Goal: Task Accomplishment & Management: Manage account settings

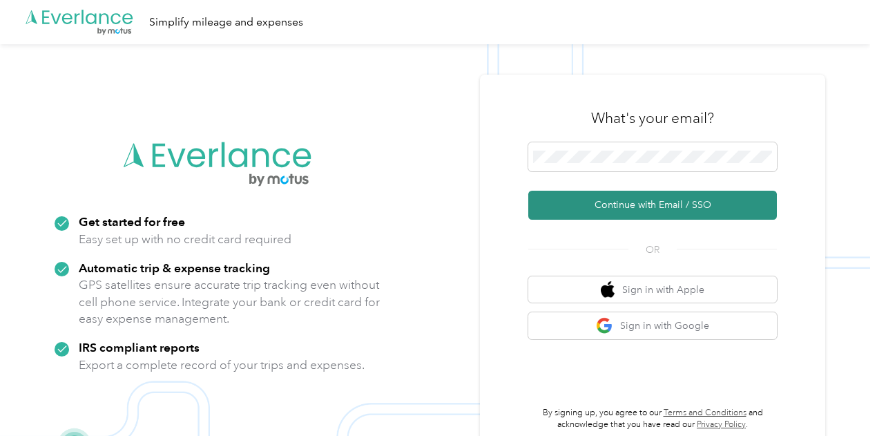
click at [649, 207] on button "Continue with Email / SSO" at bounding box center [652, 204] width 248 height 29
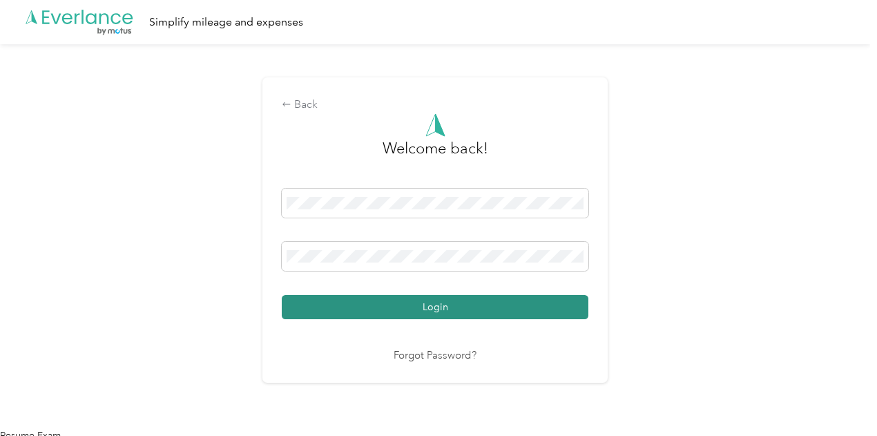
click at [418, 306] on button "Login" at bounding box center [435, 307] width 306 height 24
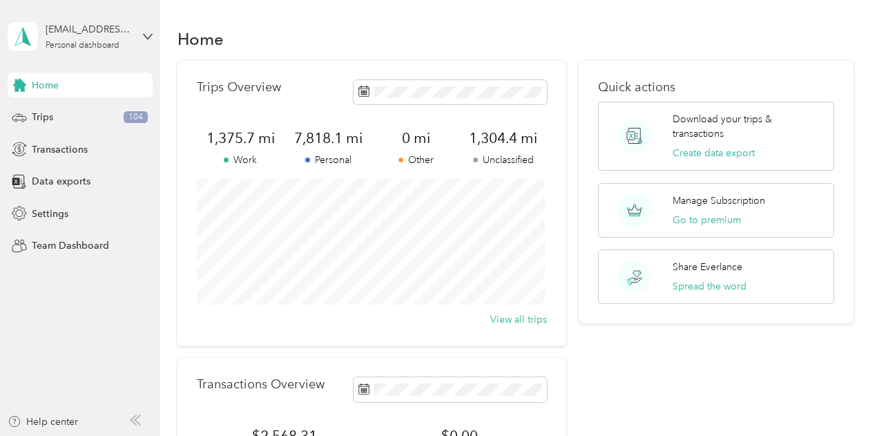
click at [317, 23] on div "Home Trips Overview 1,375.7 mi Work 7,818.1 mi Personal 0 mi Other 1,304.4 mi U…" at bounding box center [515, 344] width 710 height 689
click at [52, 154] on span "Transactions" at bounding box center [60, 149] width 56 height 14
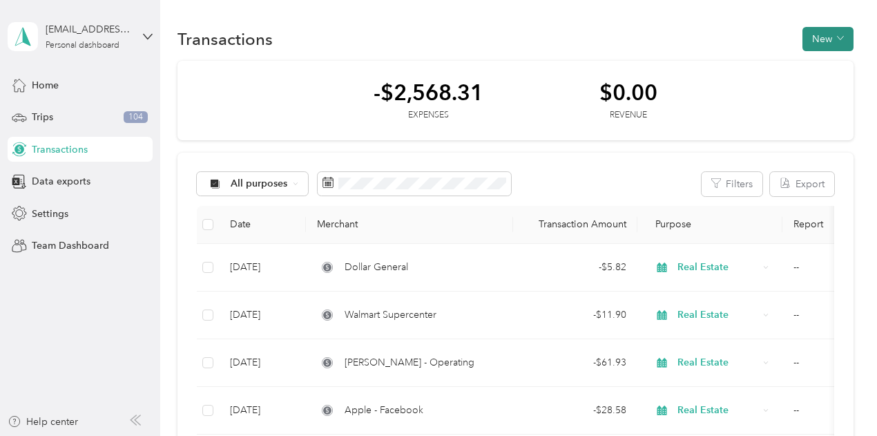
click at [807, 46] on button "New" at bounding box center [827, 39] width 51 height 24
click at [807, 64] on span "Expense" at bounding box center [819, 65] width 37 height 14
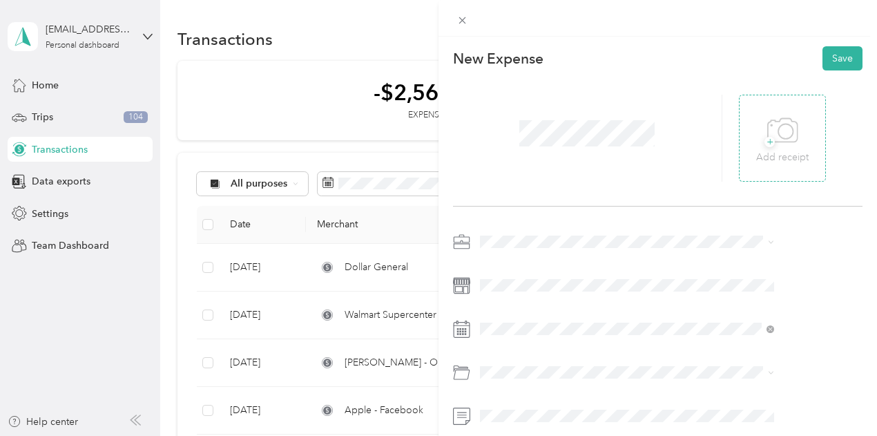
click at [798, 145] on icon at bounding box center [782, 131] width 31 height 38
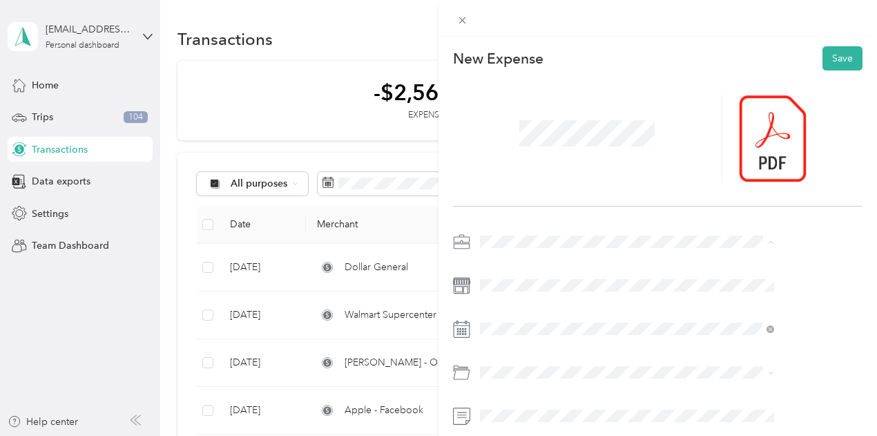
click at [576, 96] on span "Real Estate" at bounding box center [581, 96] width 46 height 12
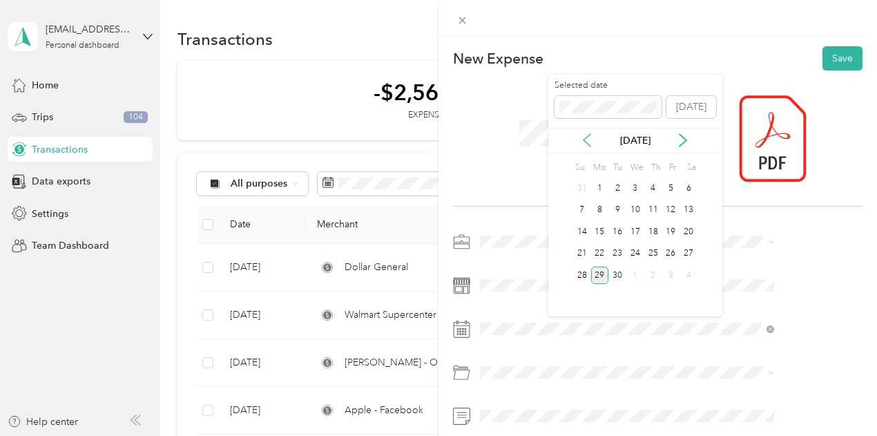
click at [587, 141] on icon at bounding box center [587, 140] width 14 height 14
click at [672, 273] on div "29" at bounding box center [670, 274] width 18 height 17
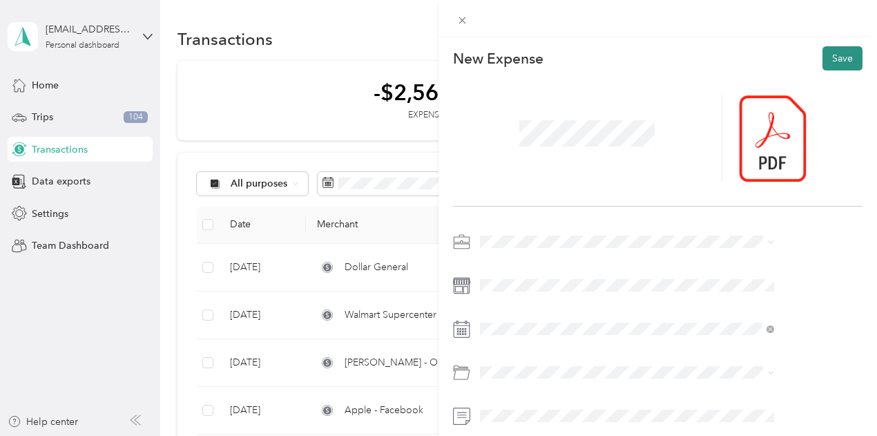
click at [825, 66] on button "Save" at bounding box center [842, 58] width 40 height 24
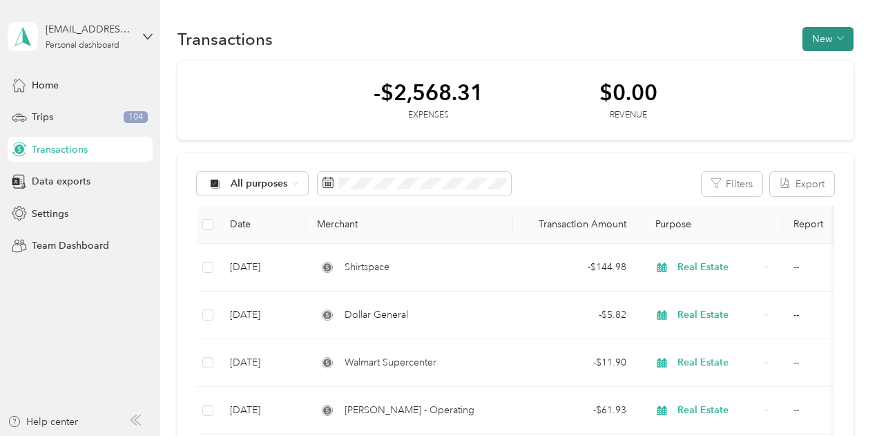
click at [809, 41] on button "New" at bounding box center [827, 39] width 51 height 24
click at [823, 62] on span "Expense" at bounding box center [819, 65] width 37 height 14
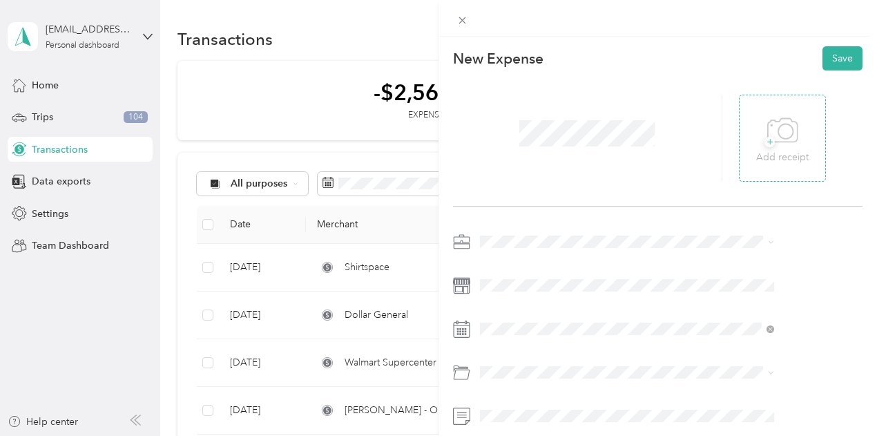
click at [798, 130] on icon at bounding box center [782, 131] width 31 height 38
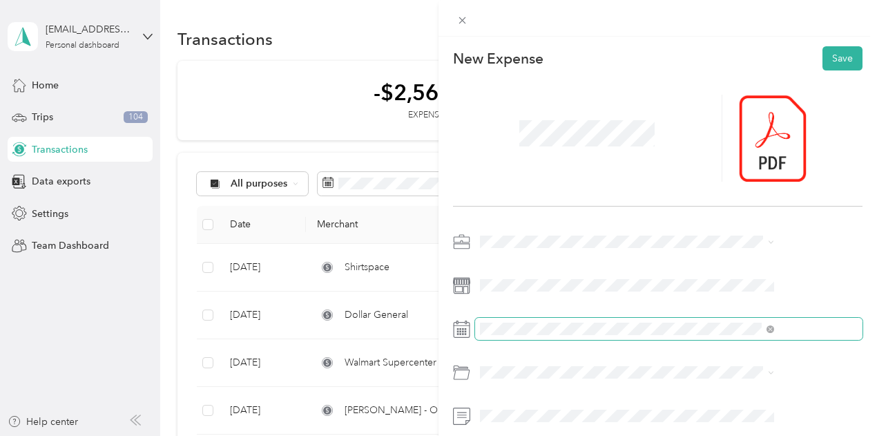
click at [578, 320] on span at bounding box center [668, 328] width 387 height 22
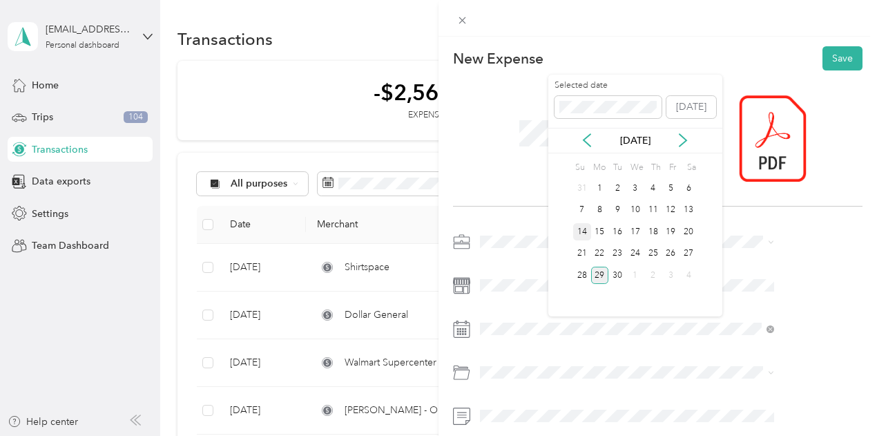
click at [582, 231] on div "14" at bounding box center [582, 231] width 18 height 17
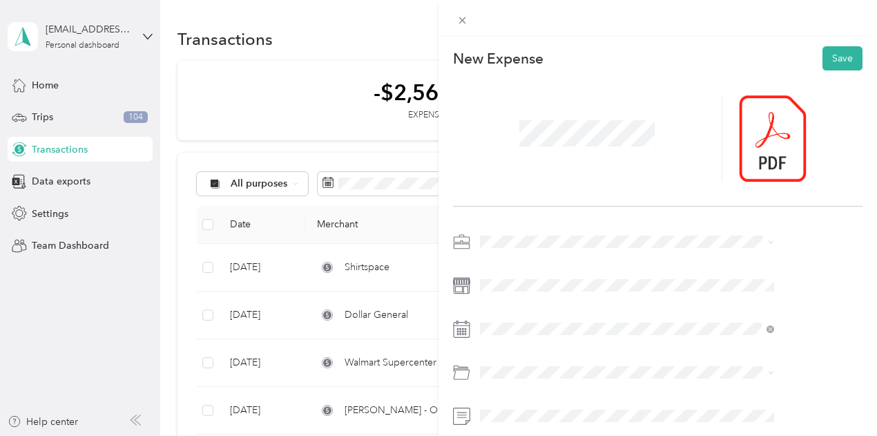
click at [578, 95] on span "Real Estate" at bounding box center [581, 96] width 46 height 12
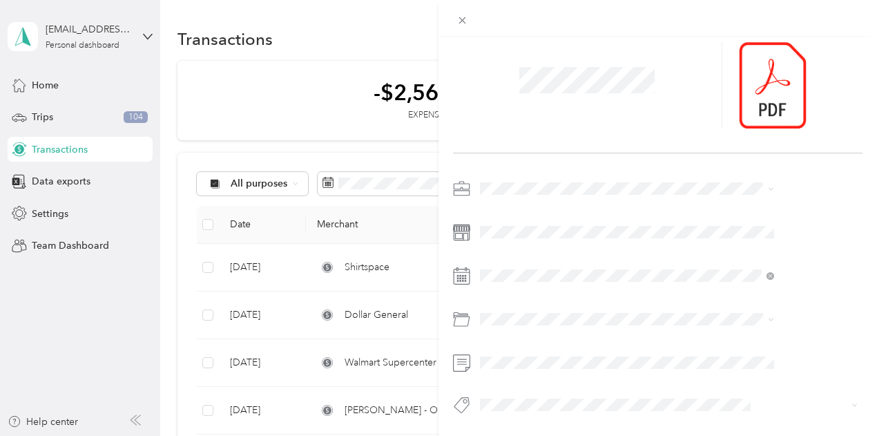
click at [687, 96] on div at bounding box center [587, 84] width 269 height 87
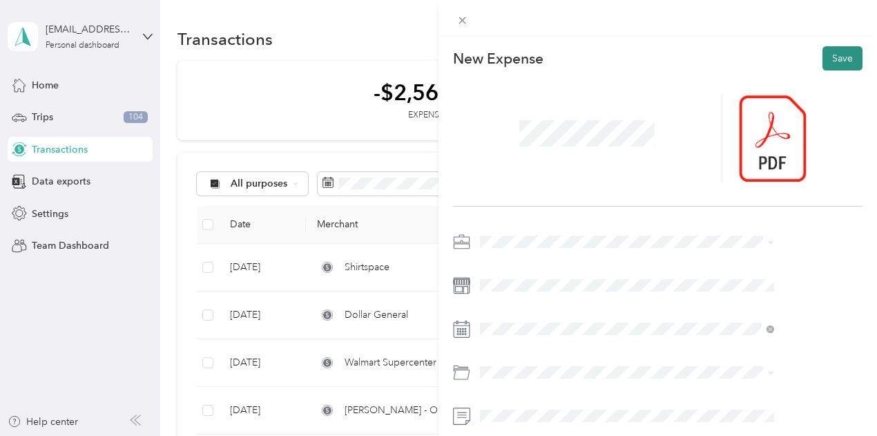
click at [828, 63] on button "Save" at bounding box center [842, 58] width 40 height 24
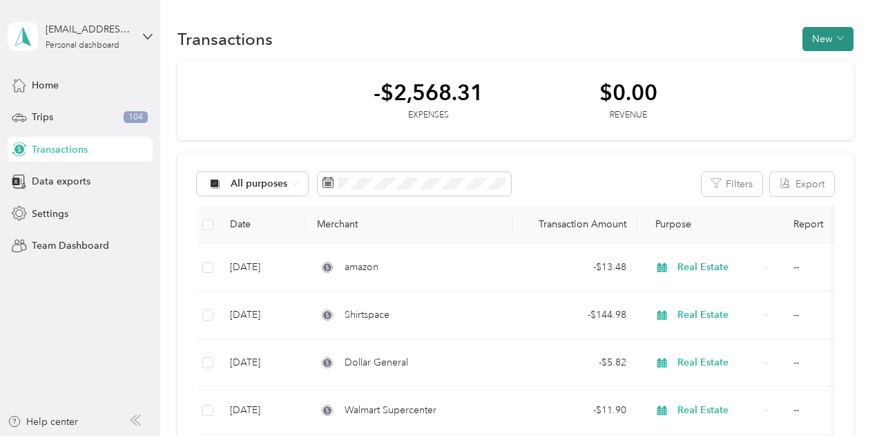
click at [817, 39] on button "New" at bounding box center [827, 39] width 51 height 24
click at [820, 67] on span "Expense" at bounding box center [819, 65] width 37 height 14
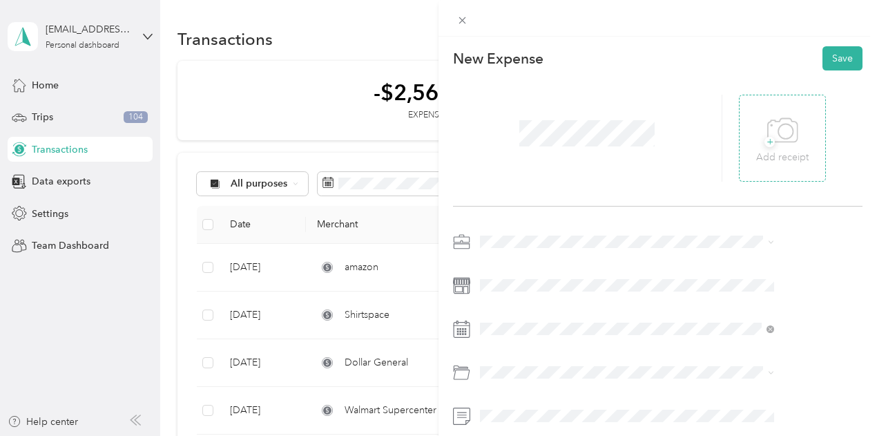
click at [798, 133] on icon at bounding box center [782, 131] width 31 height 38
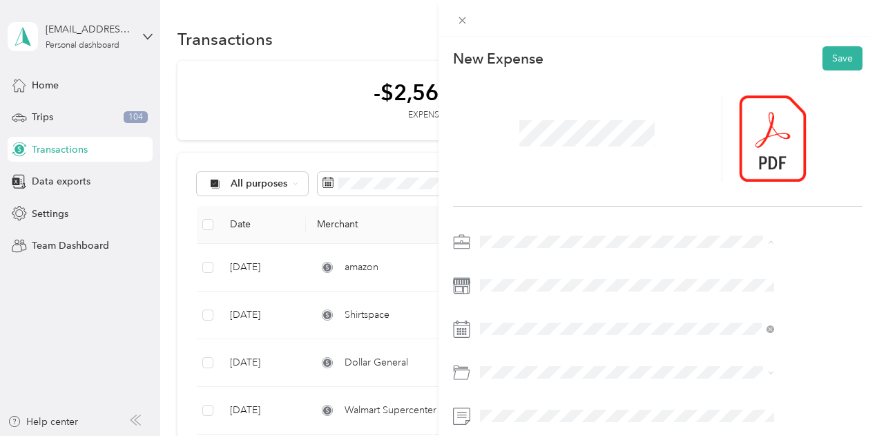
click at [578, 92] on span "Real Estate" at bounding box center [581, 96] width 46 height 12
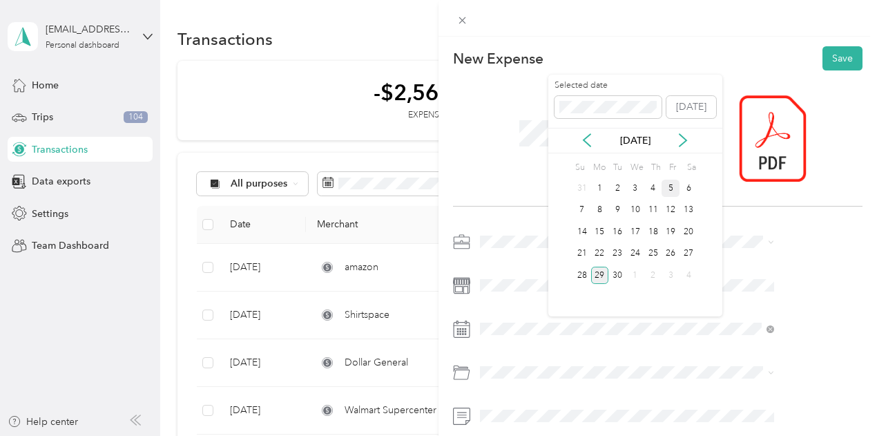
click at [667, 184] on div "5" at bounding box center [670, 187] width 18 height 17
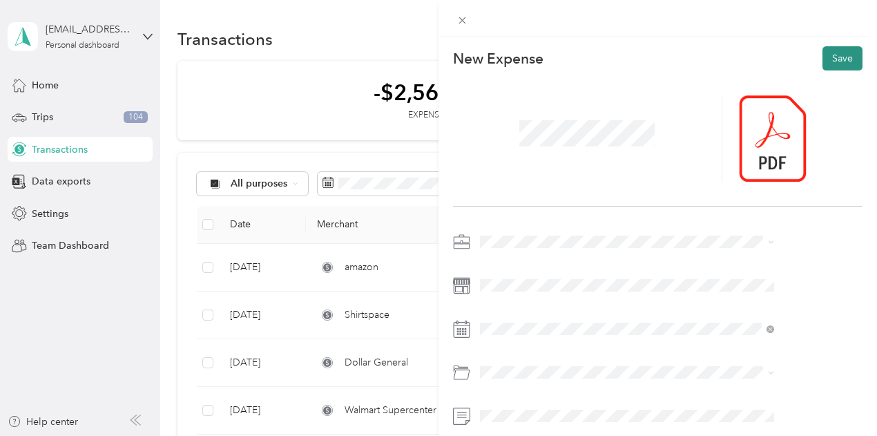
click at [823, 59] on button "Save" at bounding box center [842, 58] width 40 height 24
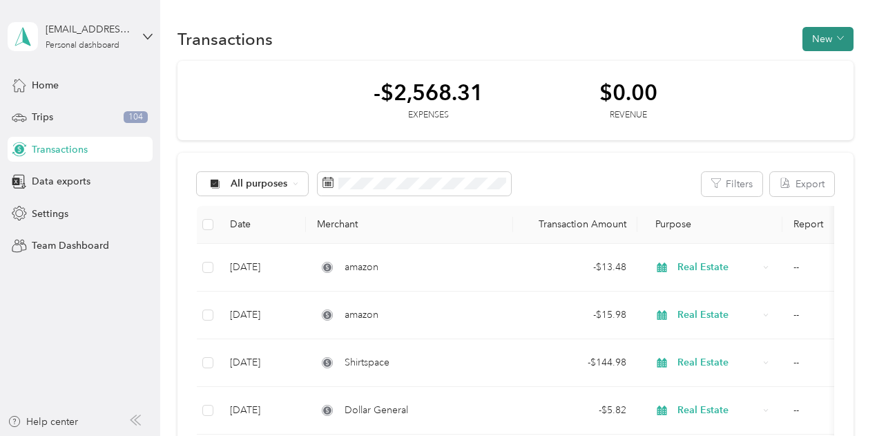
click at [814, 36] on button "New" at bounding box center [827, 39] width 51 height 24
click at [814, 74] on li "Expense" at bounding box center [813, 65] width 72 height 24
click at [810, 63] on span "Expense" at bounding box center [819, 65] width 37 height 14
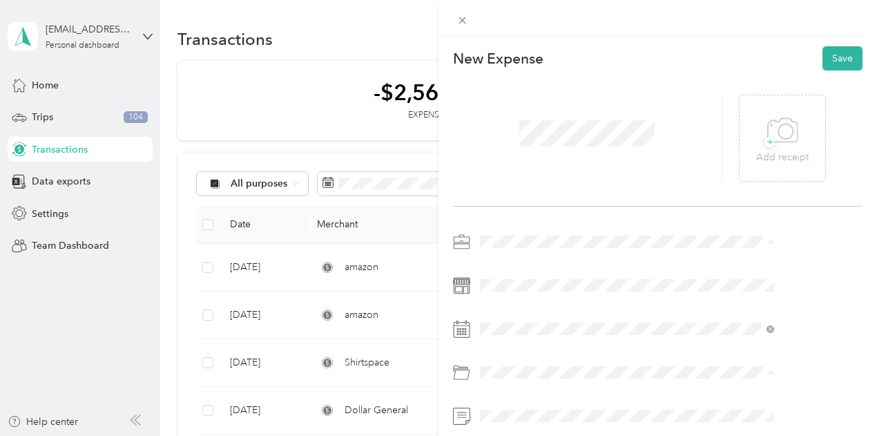
click at [578, 99] on span "Real Estate" at bounding box center [581, 96] width 46 height 12
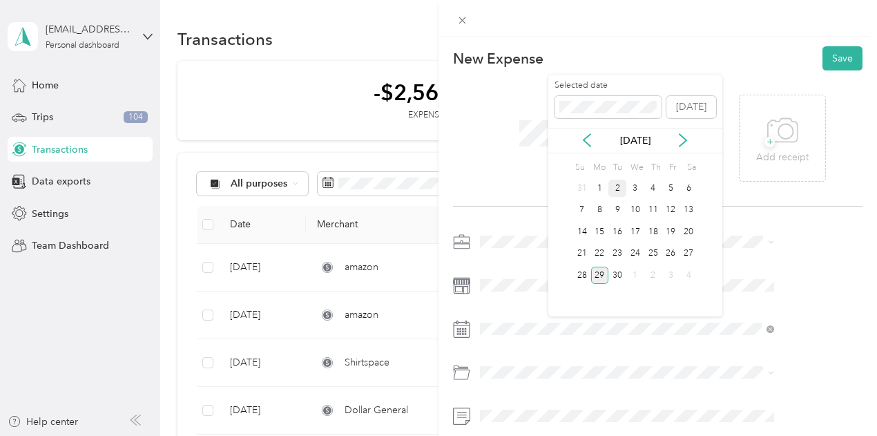
click at [616, 186] on div "2" at bounding box center [617, 187] width 18 height 17
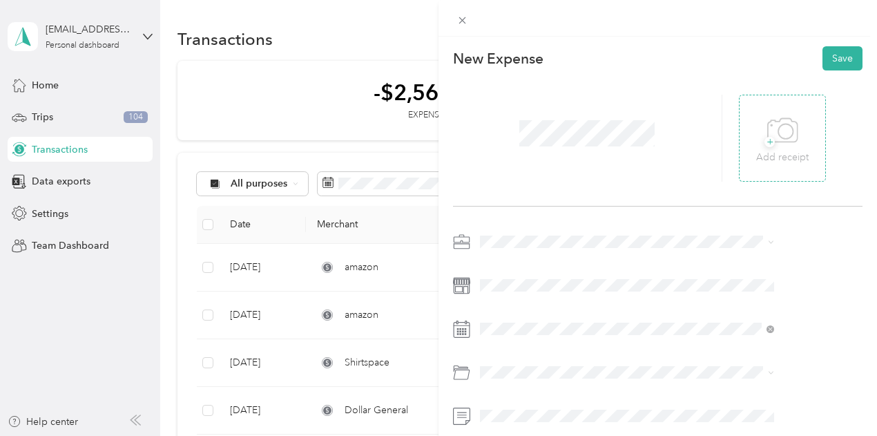
click at [773, 153] on p "Add receipt" at bounding box center [782, 157] width 52 height 15
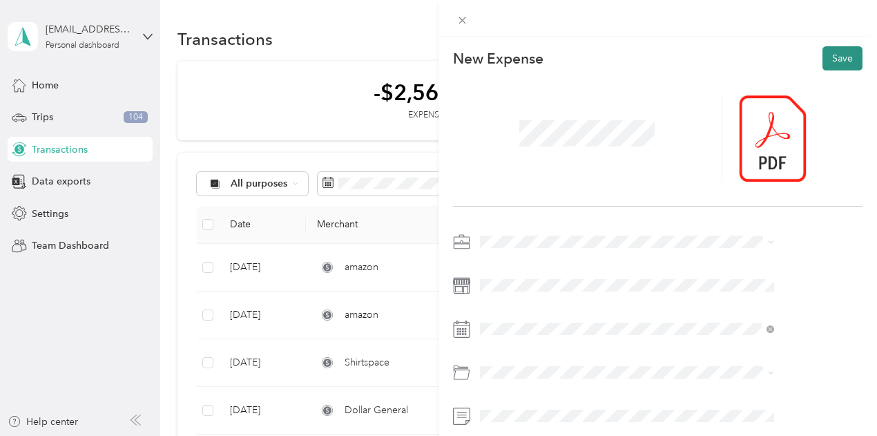
click at [834, 63] on button "Save" at bounding box center [842, 58] width 40 height 24
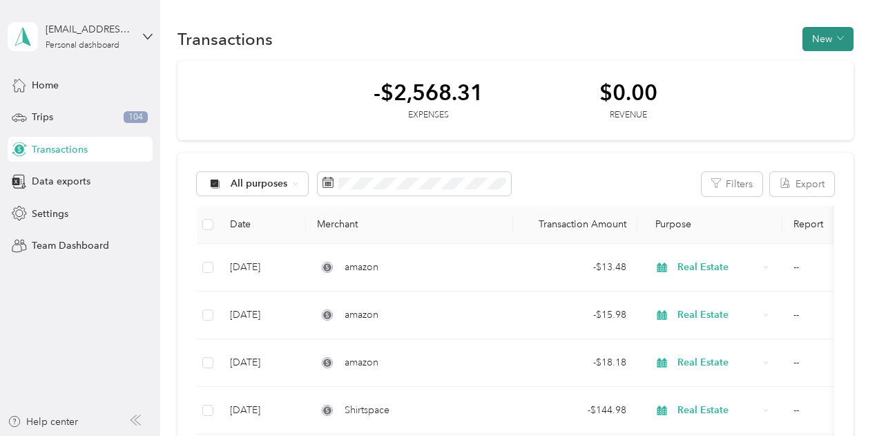
click at [819, 34] on button "New" at bounding box center [827, 39] width 51 height 24
click at [810, 62] on span "Expense" at bounding box center [819, 65] width 37 height 14
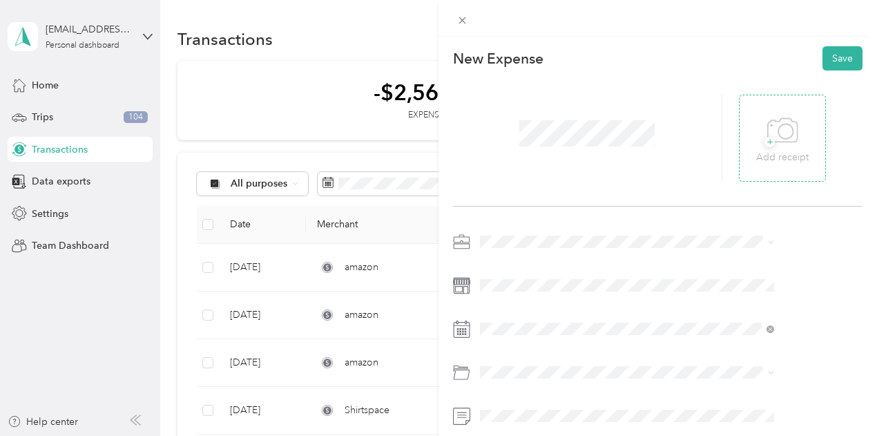
click at [763, 146] on div "+ Add receipt" at bounding box center [782, 138] width 87 height 87
click at [779, 142] on div "+ Add receipt" at bounding box center [782, 138] width 52 height 53
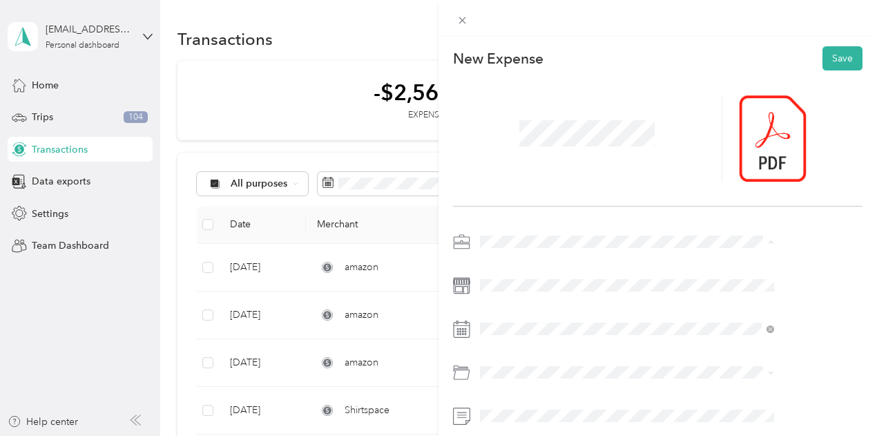
click at [591, 95] on span "Real Estate" at bounding box center [581, 96] width 46 height 12
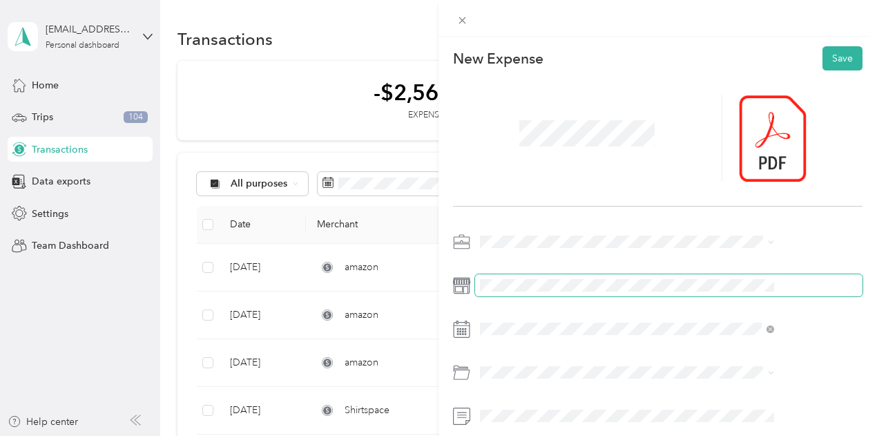
click at [573, 292] on span at bounding box center [668, 285] width 387 height 22
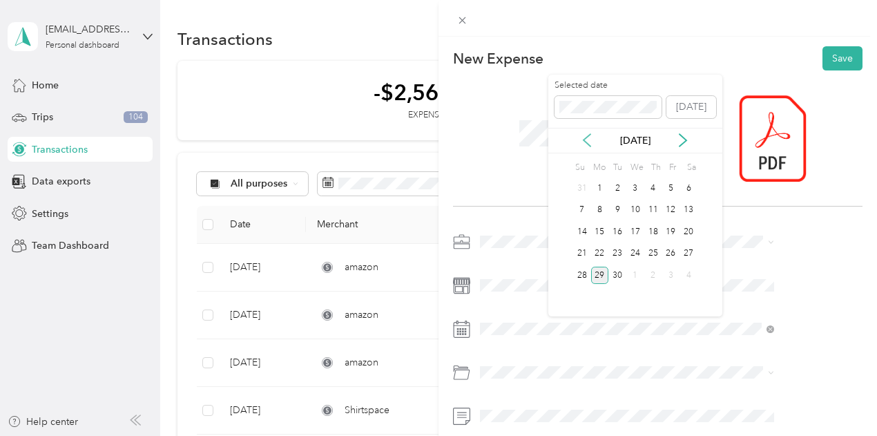
click at [585, 139] on icon at bounding box center [587, 140] width 14 height 14
click at [669, 275] on div "29" at bounding box center [670, 274] width 18 height 17
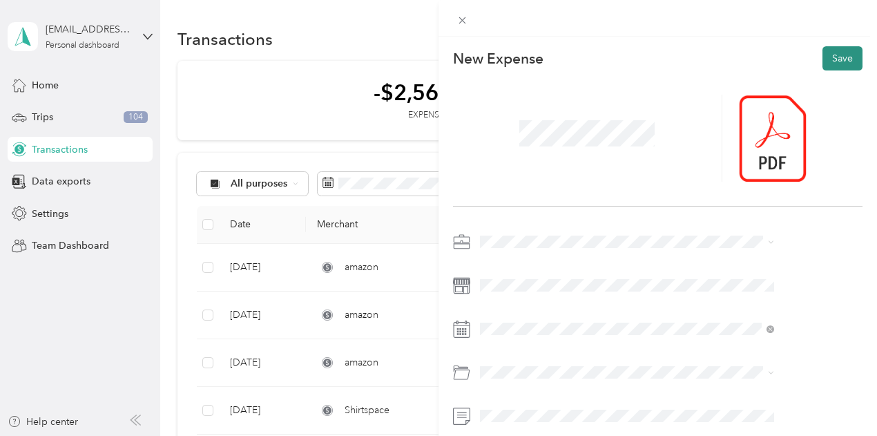
click at [830, 52] on button "Save" at bounding box center [842, 58] width 40 height 24
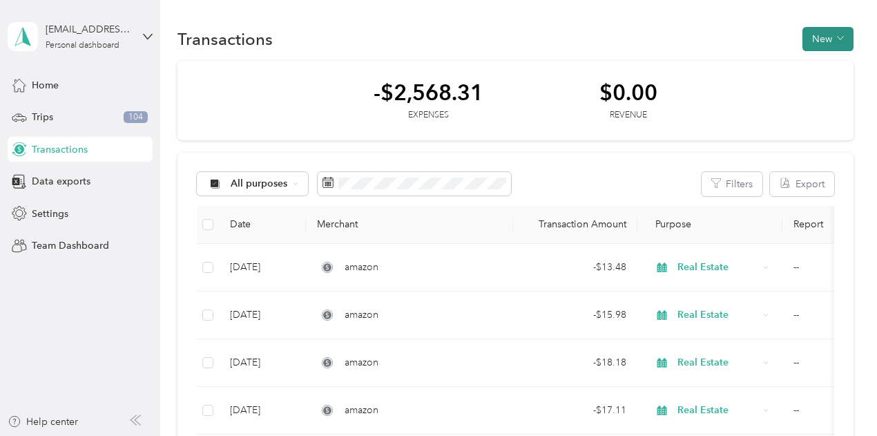
click at [814, 41] on button "New" at bounding box center [827, 39] width 51 height 24
click at [819, 70] on span "Expense" at bounding box center [819, 65] width 37 height 14
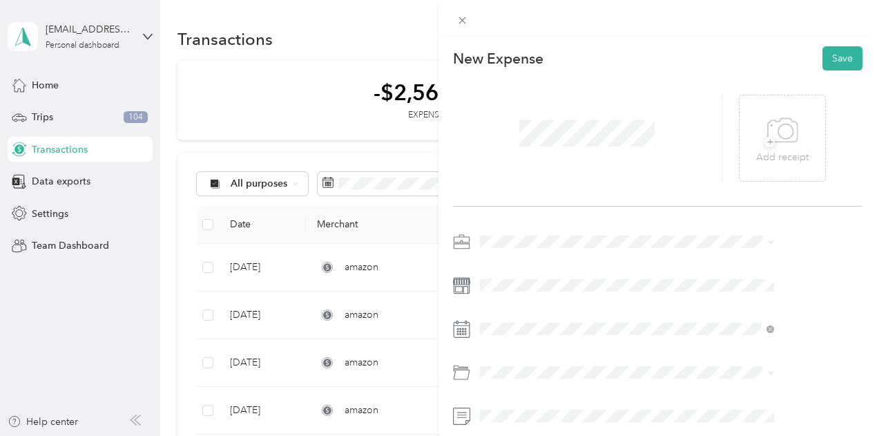
click at [579, 97] on li "Real Estate" at bounding box center [700, 93] width 304 height 24
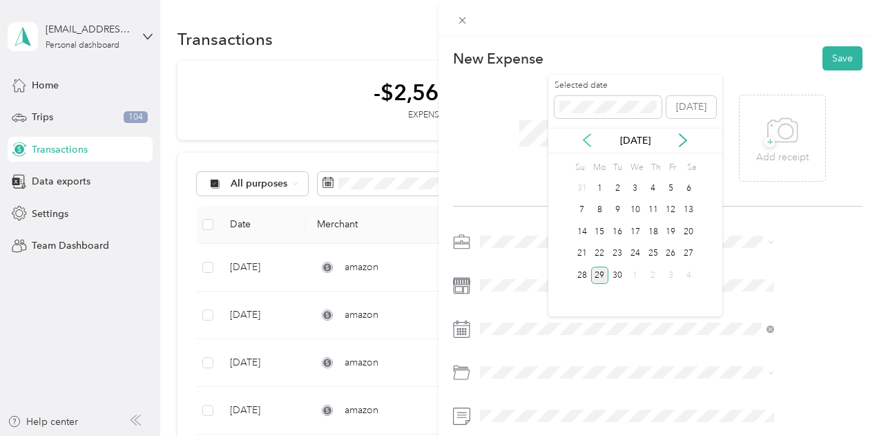
click at [584, 136] on icon at bounding box center [587, 140] width 14 height 14
click at [600, 251] on div "18" at bounding box center [600, 253] width 18 height 17
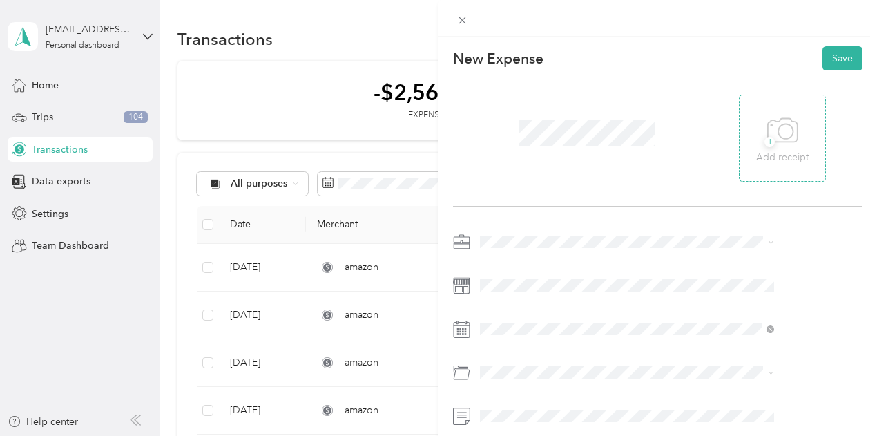
click at [787, 121] on icon at bounding box center [782, 129] width 30 height 23
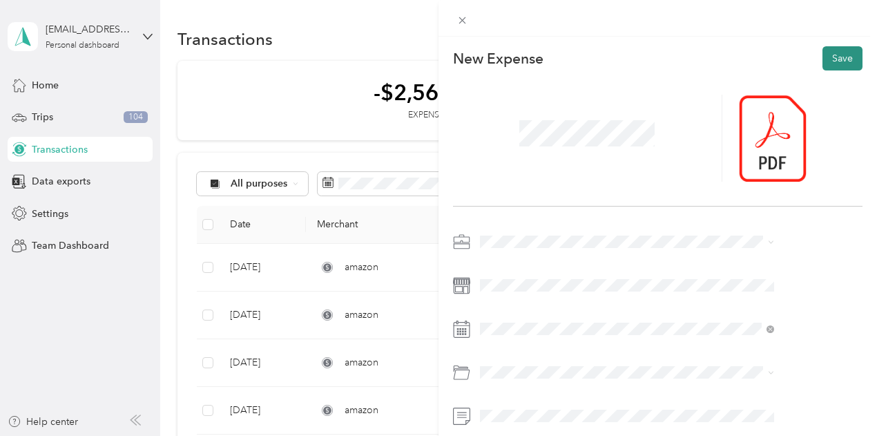
click at [822, 60] on button "Save" at bounding box center [842, 58] width 40 height 24
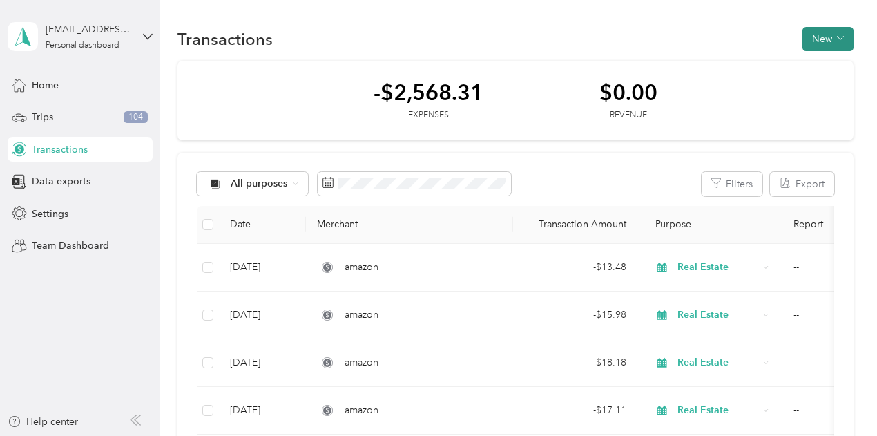
click at [814, 39] on button "New" at bounding box center [827, 39] width 51 height 24
click at [817, 63] on span "Expense" at bounding box center [819, 65] width 37 height 14
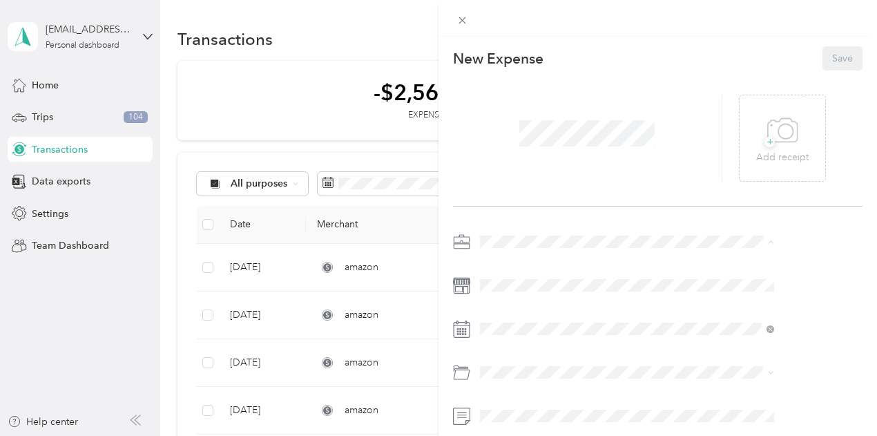
click at [587, 95] on span "Real Estate" at bounding box center [581, 96] width 46 height 12
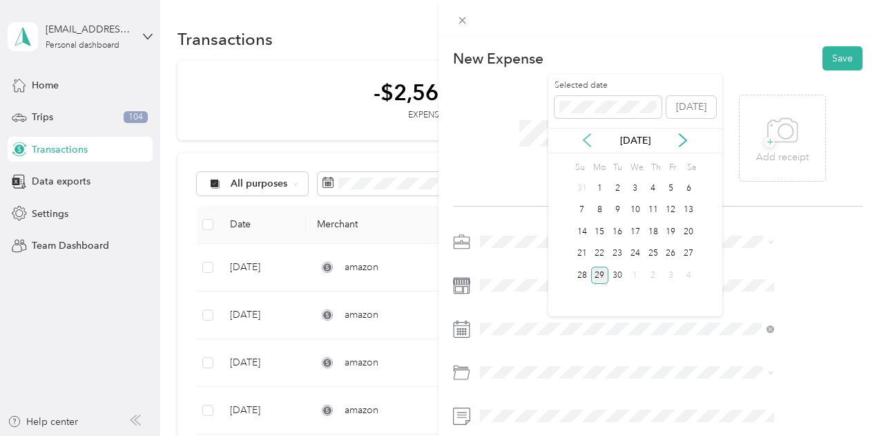
click at [583, 139] on icon at bounding box center [587, 140] width 14 height 14
click at [598, 271] on div "25" at bounding box center [600, 274] width 18 height 17
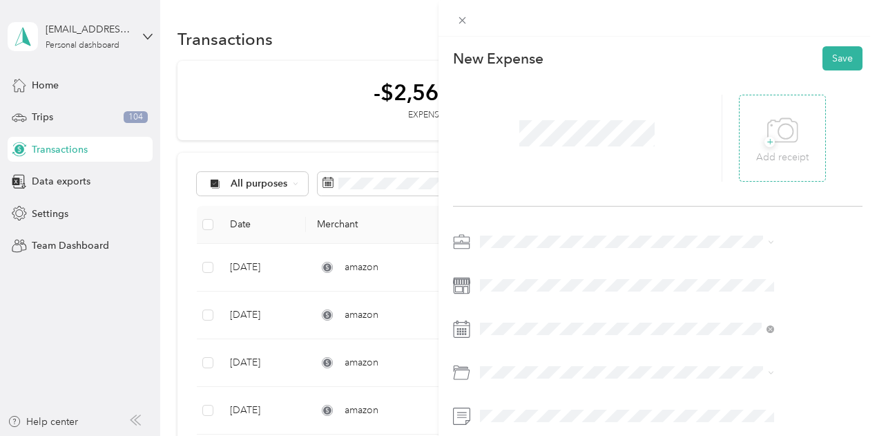
click at [798, 134] on icon at bounding box center [782, 131] width 31 height 38
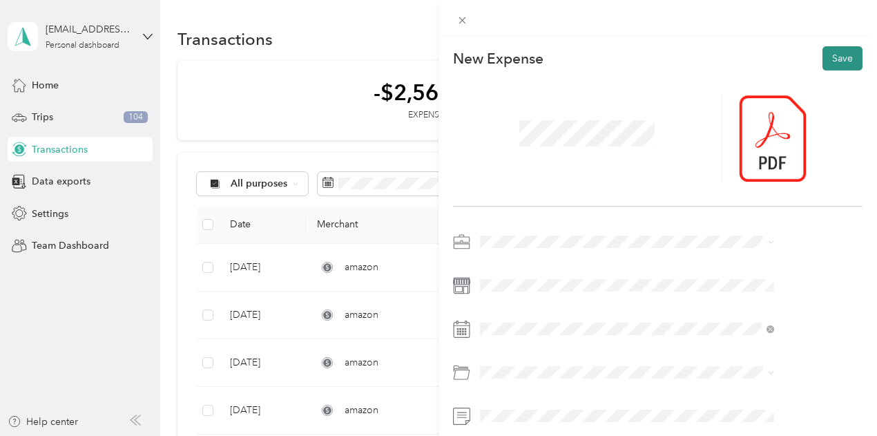
click at [825, 57] on button "Save" at bounding box center [842, 58] width 40 height 24
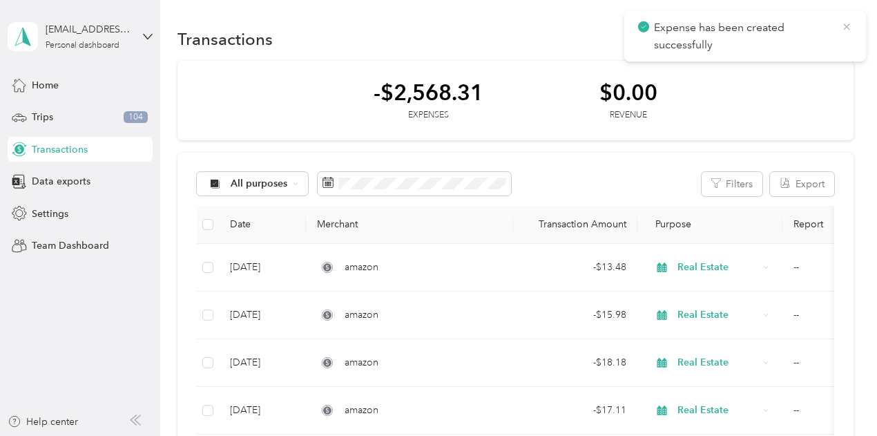
click at [849, 30] on icon at bounding box center [846, 27] width 11 height 12
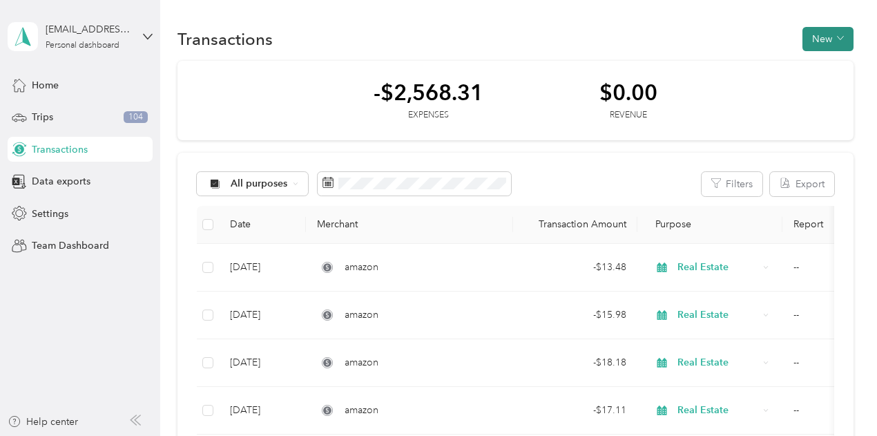
click at [827, 37] on button "New" at bounding box center [827, 39] width 51 height 24
click at [827, 61] on span "Expense" at bounding box center [819, 65] width 37 height 14
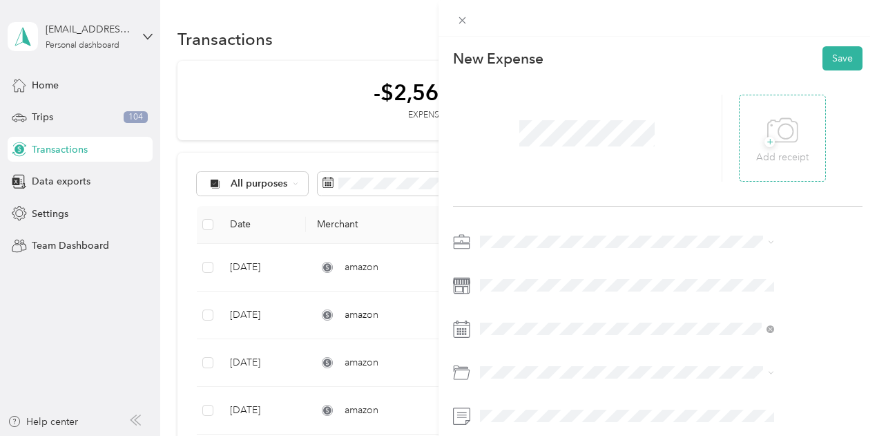
click at [798, 141] on icon at bounding box center [782, 131] width 31 height 38
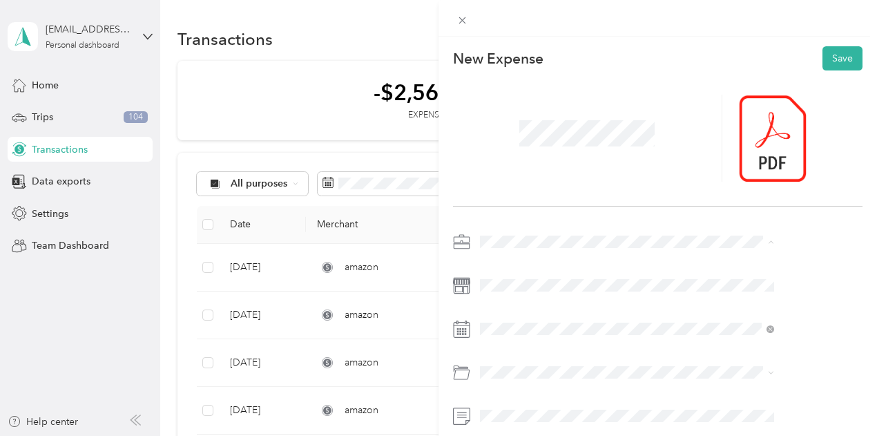
click at [589, 92] on span "Real Estate" at bounding box center [581, 96] width 46 height 12
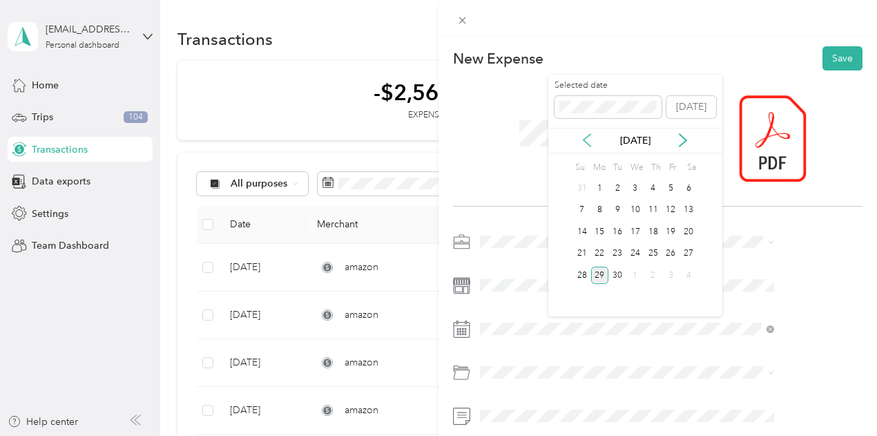
click at [585, 141] on icon at bounding box center [586, 140] width 7 height 12
click at [652, 273] on div "28" at bounding box center [653, 274] width 18 height 17
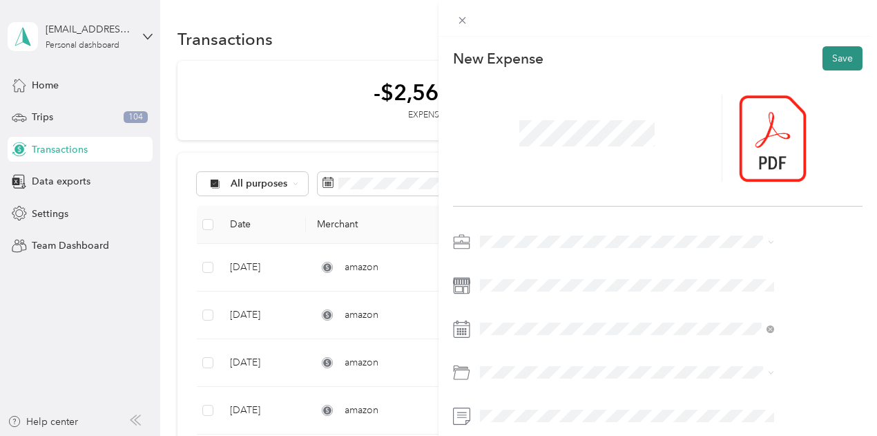
click at [828, 67] on button "Save" at bounding box center [842, 58] width 40 height 24
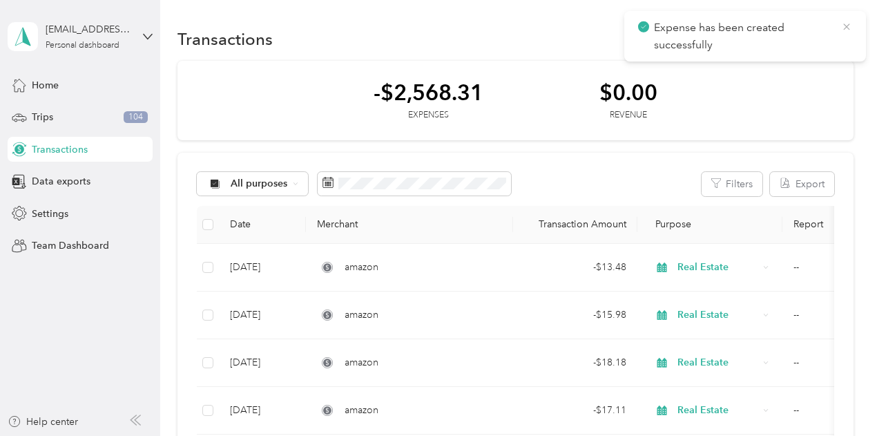
click at [847, 26] on icon at bounding box center [846, 26] width 6 height 6
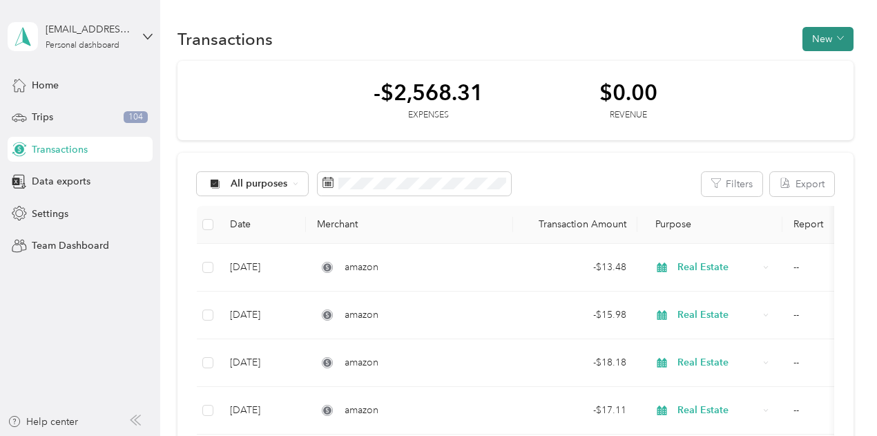
click at [825, 38] on button "New" at bounding box center [827, 39] width 51 height 24
click at [820, 64] on span "Expense" at bounding box center [819, 65] width 37 height 14
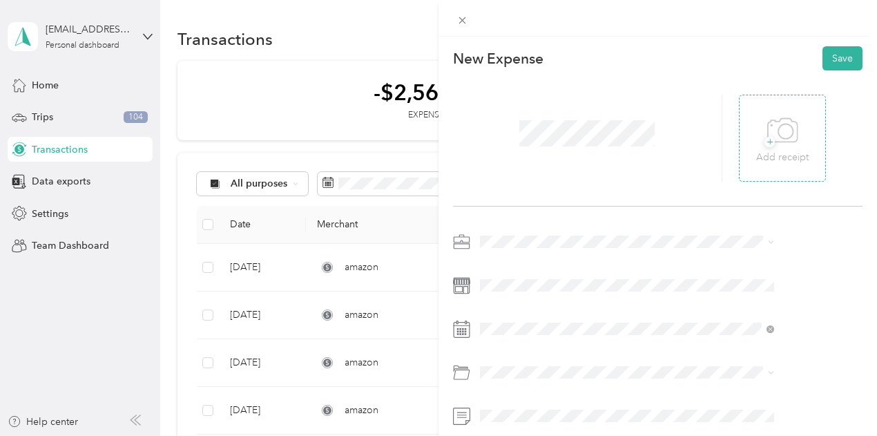
click at [798, 139] on icon at bounding box center [782, 131] width 31 height 38
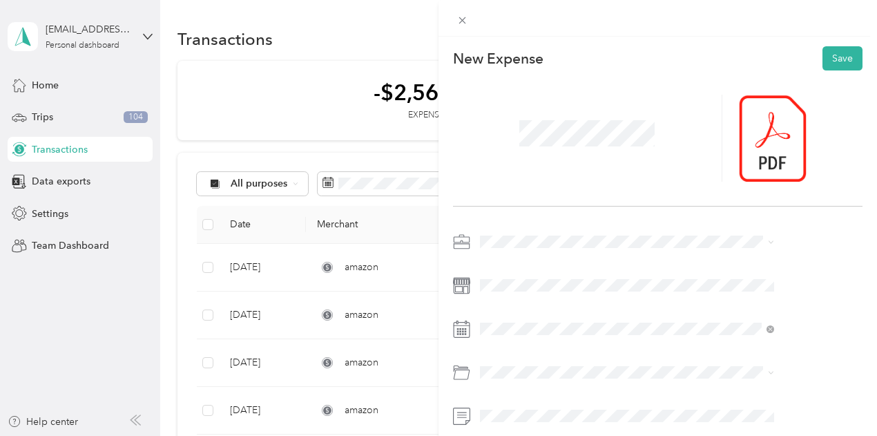
click at [571, 71] on span "Personal" at bounding box center [576, 72] width 37 height 12
click at [583, 94] on span "Real Estate" at bounding box center [581, 96] width 46 height 12
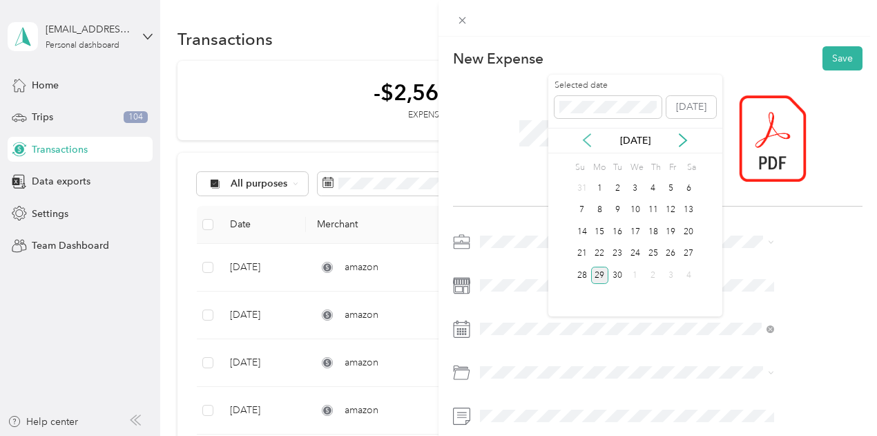
click at [588, 141] on icon at bounding box center [587, 140] width 14 height 14
click at [631, 253] on div "20" at bounding box center [635, 253] width 18 height 17
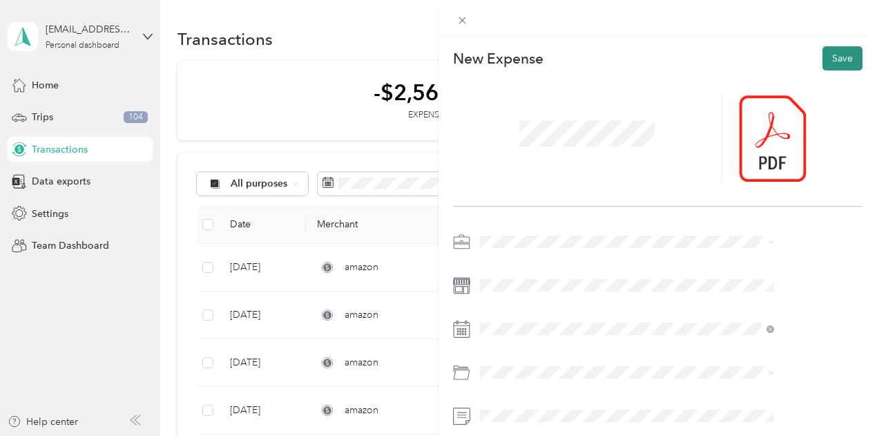
click at [822, 55] on button "Save" at bounding box center [842, 58] width 40 height 24
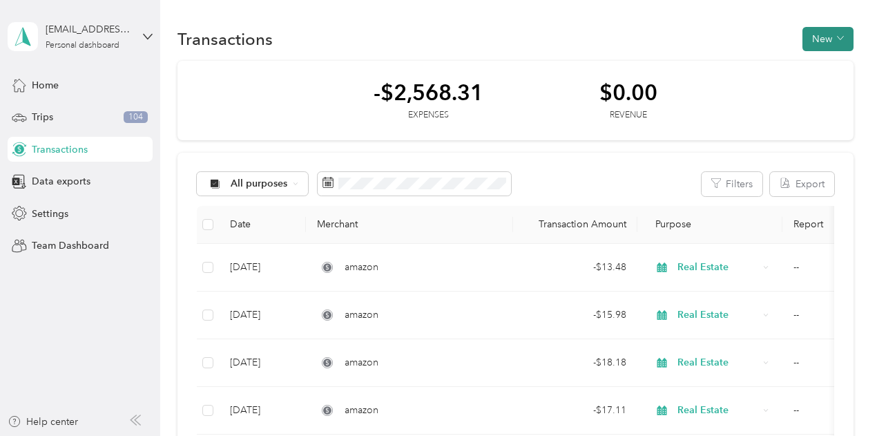
click at [820, 28] on button "New" at bounding box center [827, 39] width 51 height 24
click at [805, 65] on span "Expense" at bounding box center [819, 65] width 37 height 14
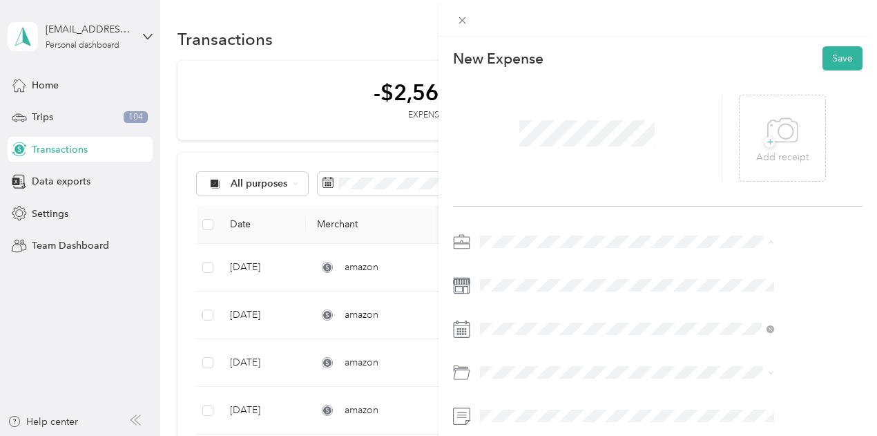
click at [584, 95] on span "Real Estate" at bounding box center [581, 96] width 46 height 12
click at [798, 137] on icon at bounding box center [782, 131] width 31 height 38
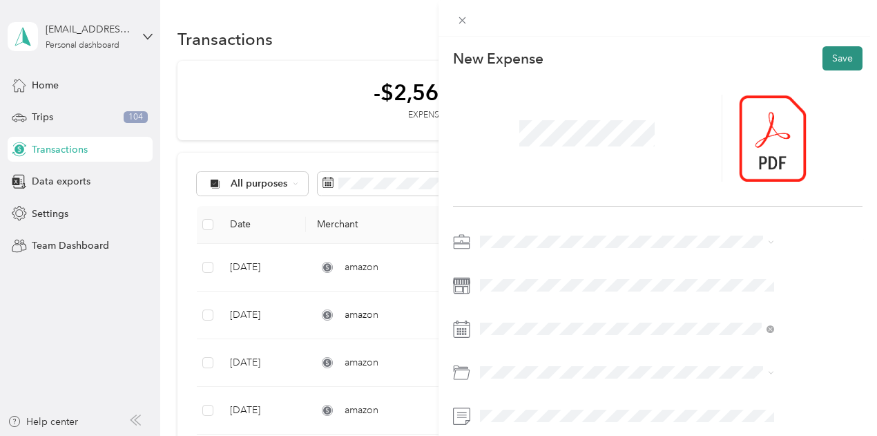
click at [823, 52] on button "Save" at bounding box center [842, 58] width 40 height 24
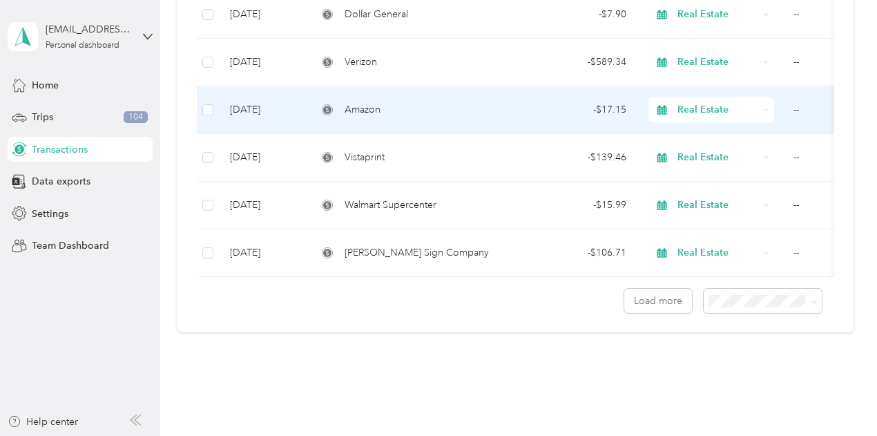
scroll to position [1201, 0]
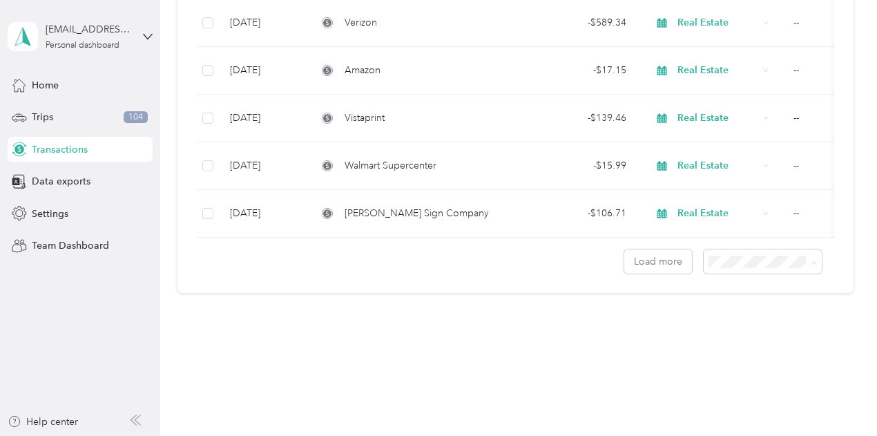
click at [742, 335] on span "100 per load" at bounding box center [738, 336] width 57 height 12
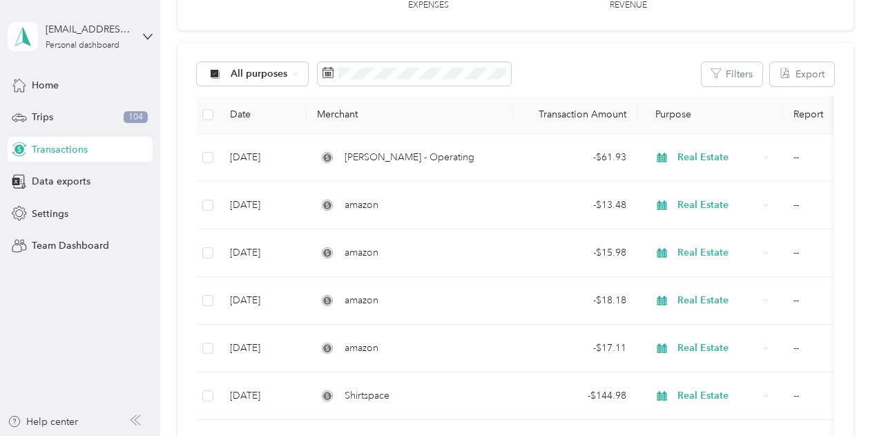
scroll to position [109, 0]
click at [288, 76] on div "All purposes" at bounding box center [253, 74] width 112 height 23
click at [262, 191] on span "Real Estate" at bounding box center [264, 196] width 67 height 14
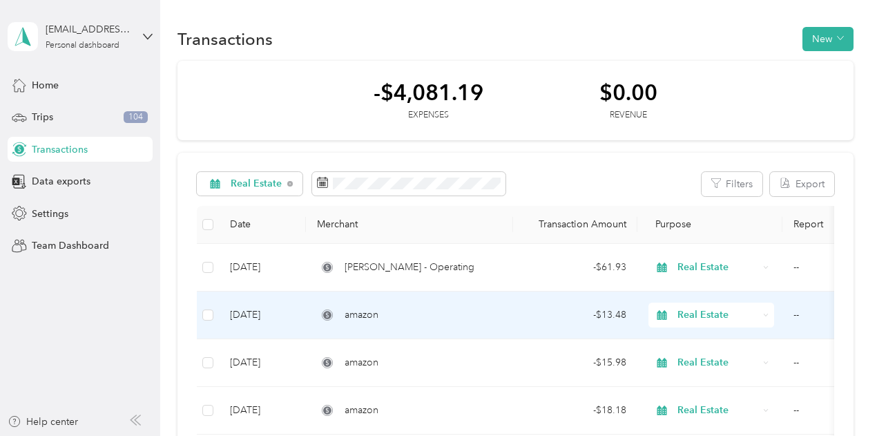
scroll to position [1, 0]
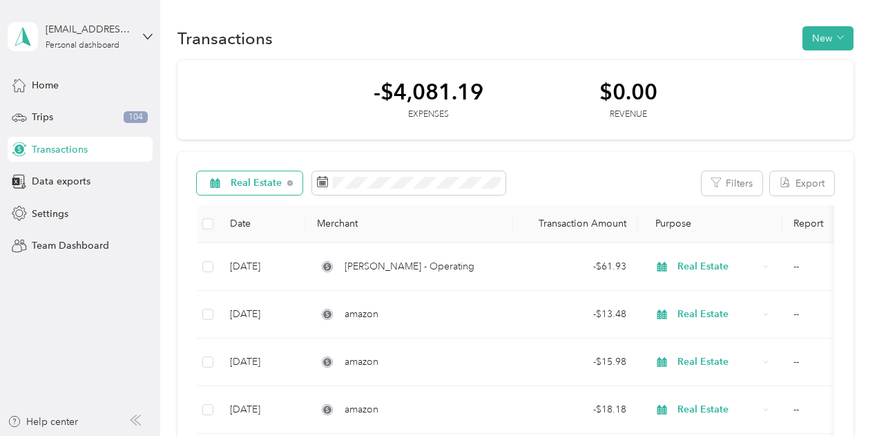
click at [277, 182] on span "Real Estate" at bounding box center [257, 183] width 52 height 10
click at [254, 259] on li "Work" at bounding box center [253, 256] width 112 height 24
click at [88, 117] on div "Trips 104" at bounding box center [80, 117] width 145 height 25
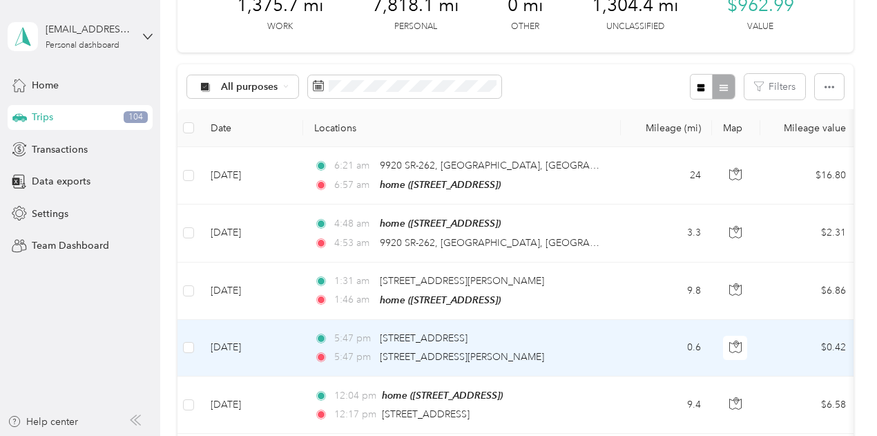
scroll to position [86, 0]
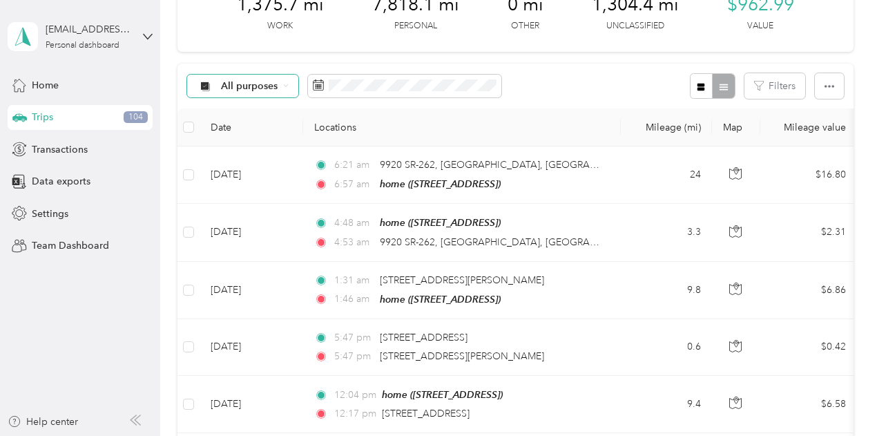
click at [275, 91] on span "All purposes" at bounding box center [249, 86] width 57 height 10
click at [251, 248] on span "Unclassified" at bounding box center [255, 246] width 67 height 14
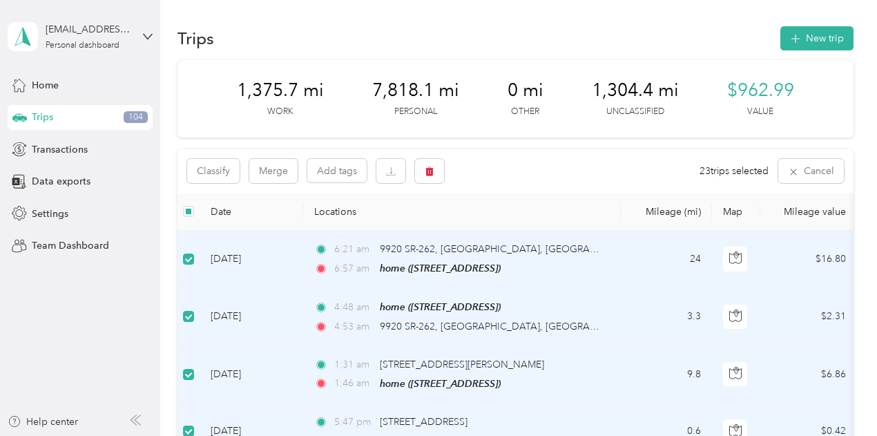
scroll to position [2, 0]
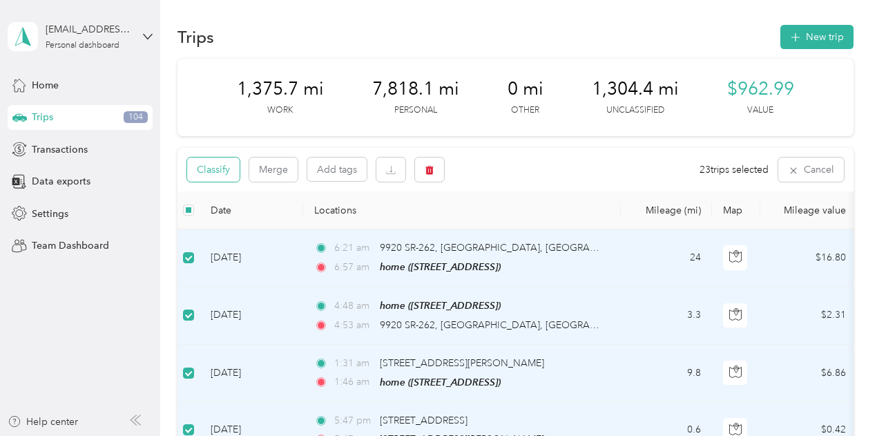
click at [225, 182] on button "Classify" at bounding box center [213, 169] width 52 height 24
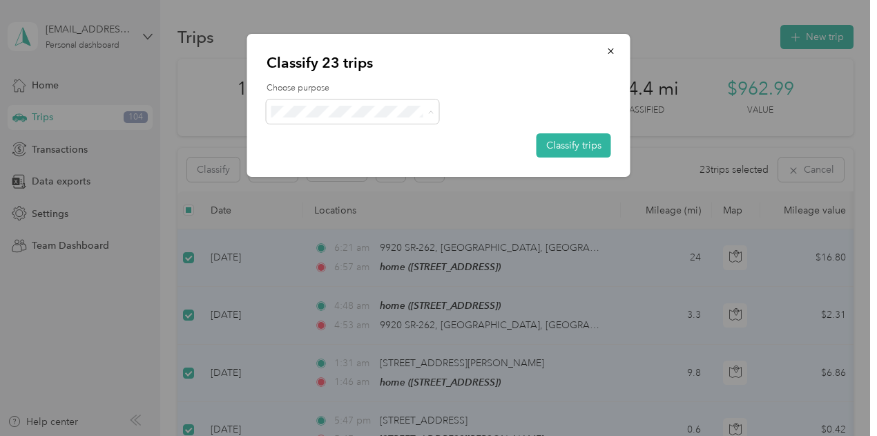
click at [317, 162] on span "Personal" at bounding box center [364, 161] width 128 height 14
click at [586, 146] on button "Classify trips" at bounding box center [573, 145] width 75 height 24
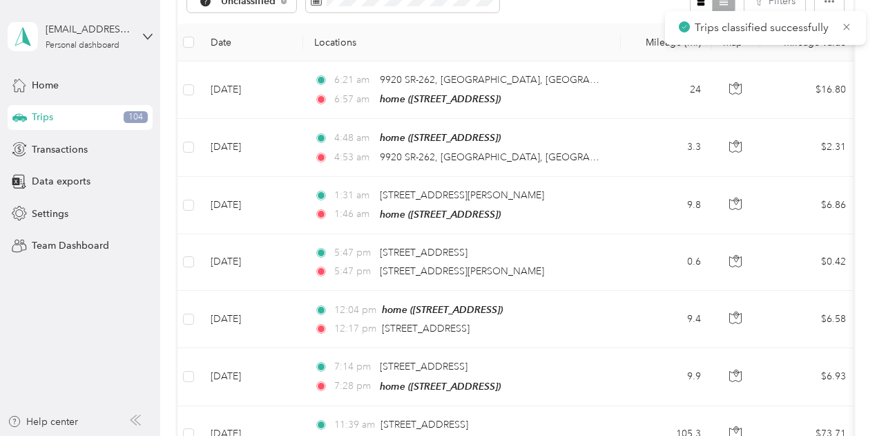
scroll to position [190, 0]
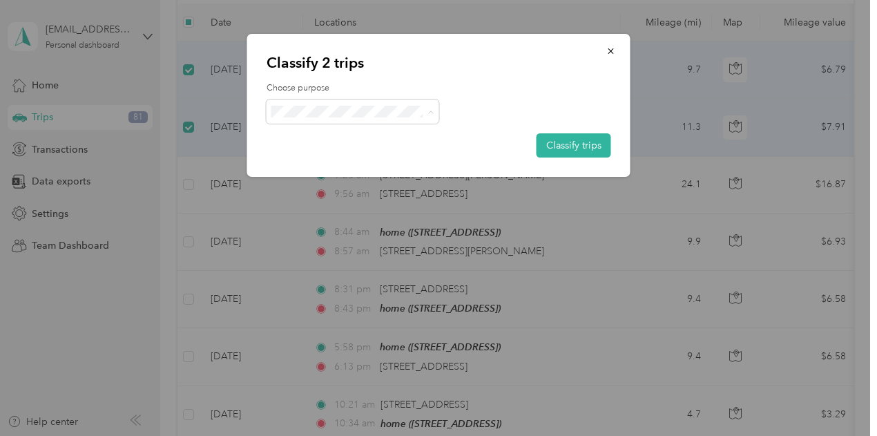
click at [324, 184] on span "Real Estate" at bounding box center [364, 185] width 128 height 14
click at [567, 146] on button "Classify trips" at bounding box center [573, 145] width 75 height 24
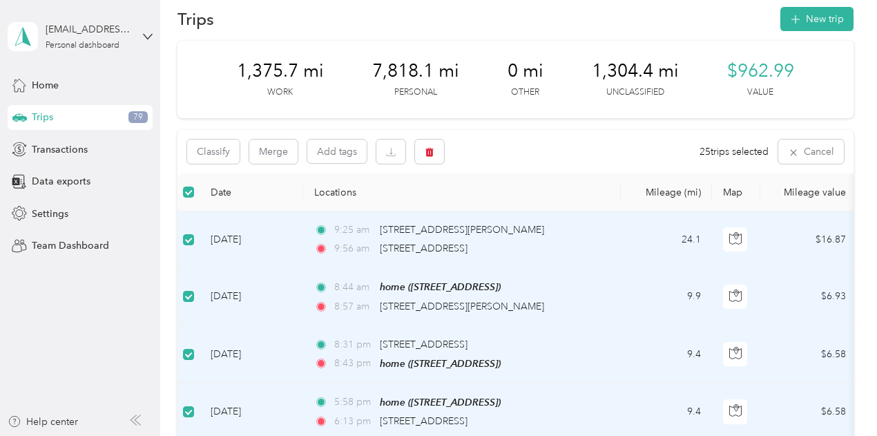
scroll to position [0, 0]
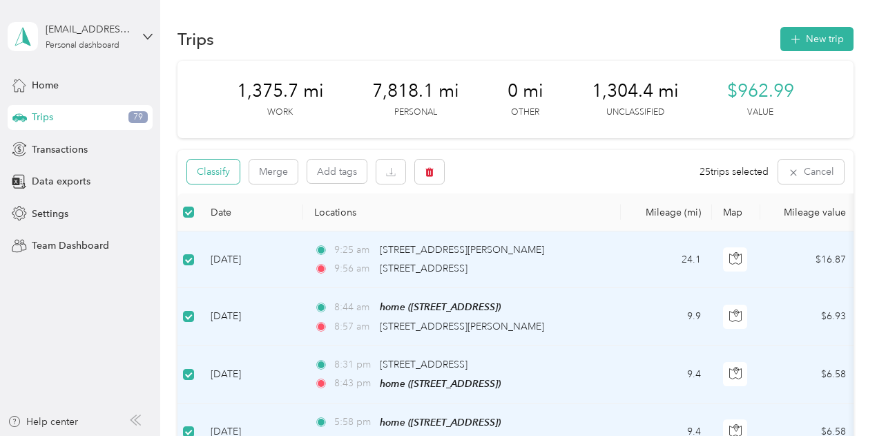
click at [222, 184] on button "Classify" at bounding box center [213, 171] width 52 height 24
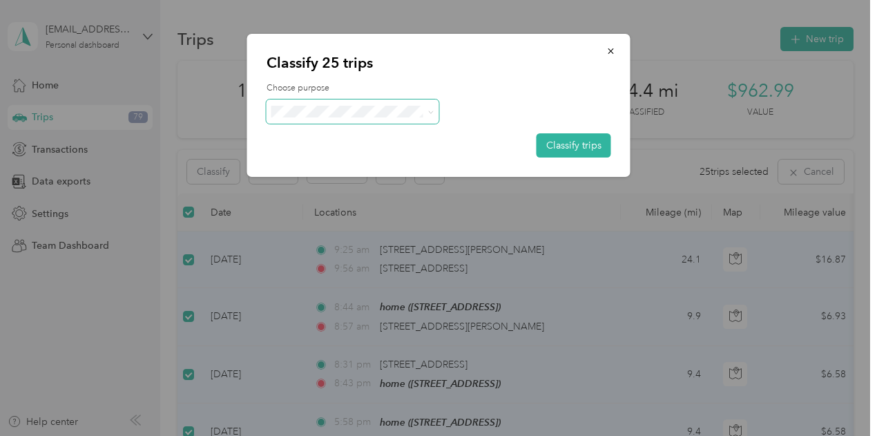
click at [427, 115] on icon at bounding box center [430, 112] width 6 height 6
click at [334, 135] on span "Work" at bounding box center [364, 137] width 128 height 14
click at [321, 162] on span "Personal" at bounding box center [364, 160] width 128 height 14
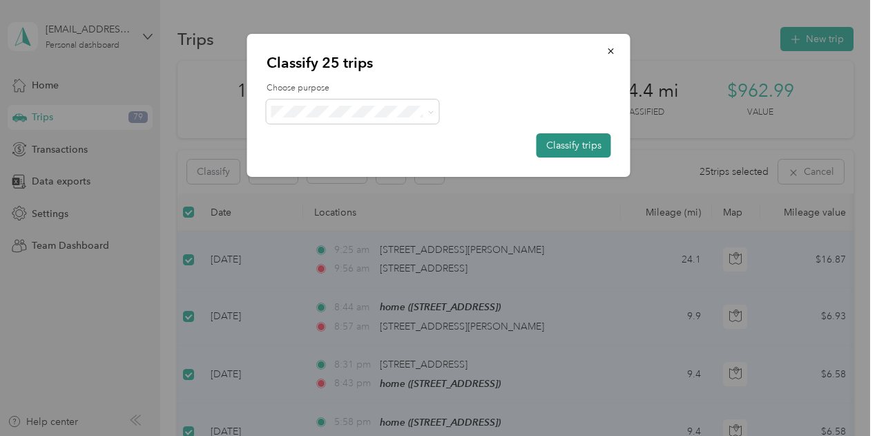
click at [560, 137] on button "Classify trips" at bounding box center [573, 145] width 75 height 24
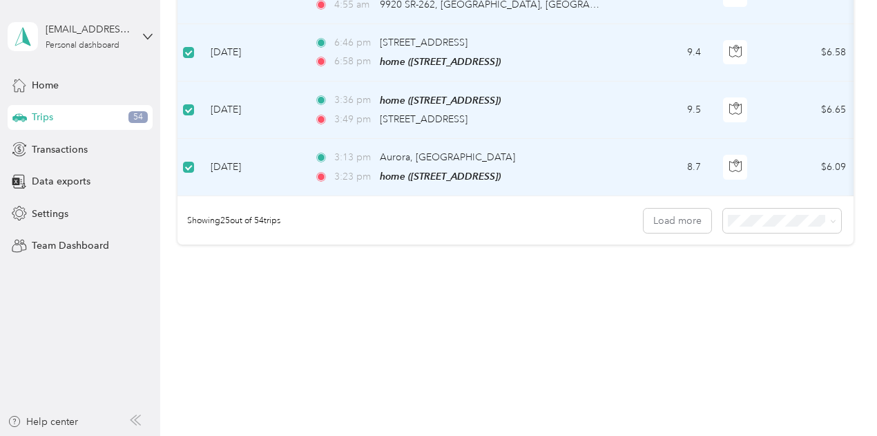
scroll to position [1494, 0]
click at [692, 233] on button "Load more" at bounding box center [677, 220] width 68 height 24
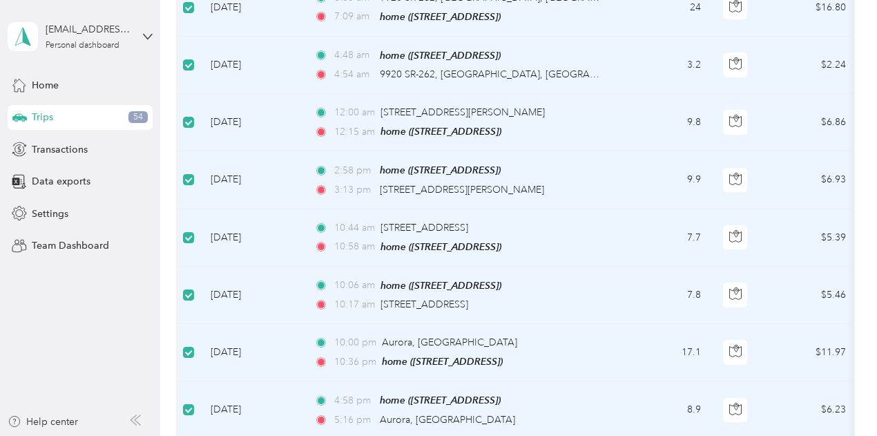
scroll to position [0, 0]
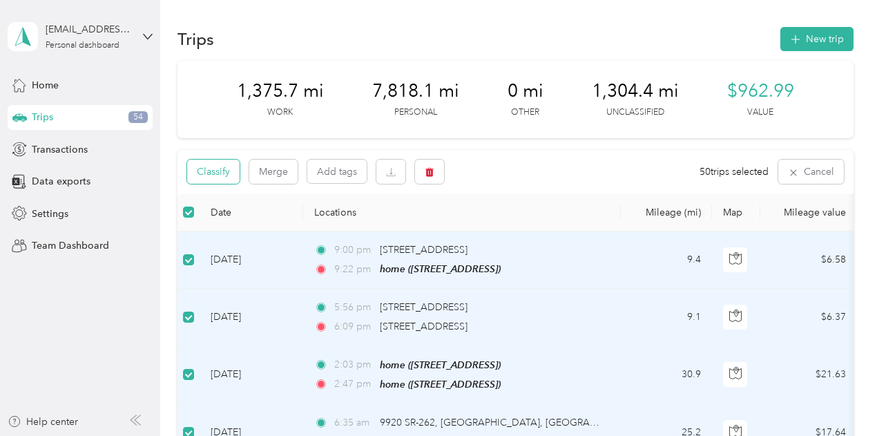
click at [224, 184] on button "Classify" at bounding box center [213, 171] width 52 height 24
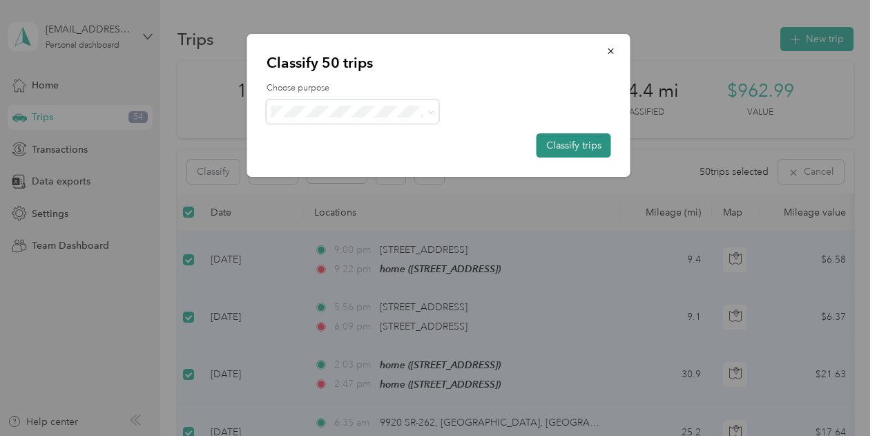
click at [563, 144] on button "Classify trips" at bounding box center [573, 145] width 75 height 24
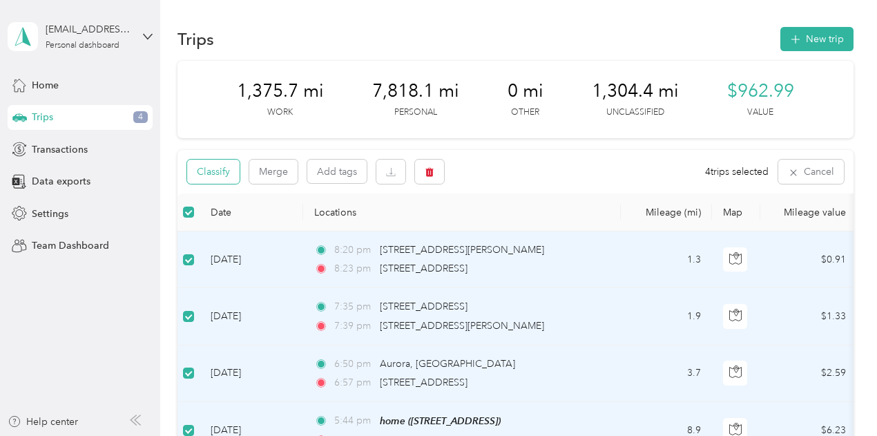
click at [231, 184] on button "Classify" at bounding box center [213, 171] width 52 height 24
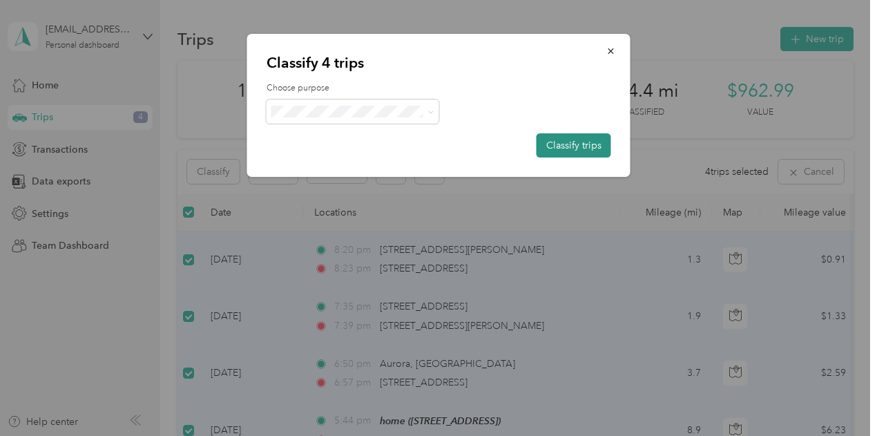
click at [554, 144] on button "Classify trips" at bounding box center [573, 145] width 75 height 24
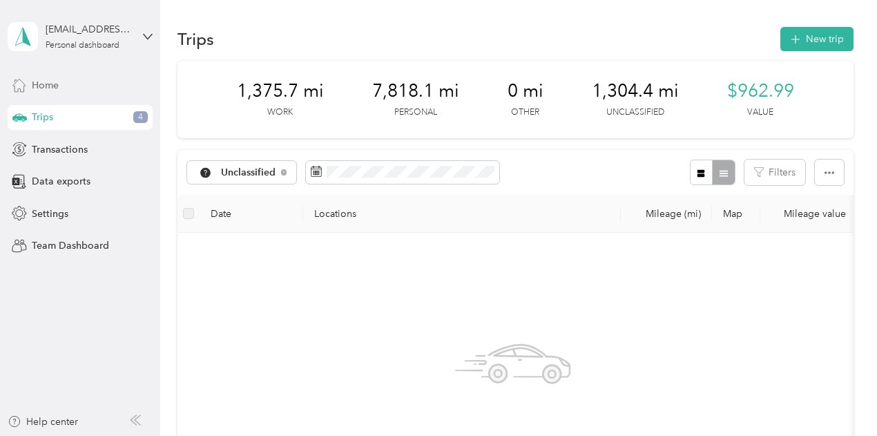
click at [51, 79] on span "Home" at bounding box center [45, 85] width 27 height 14
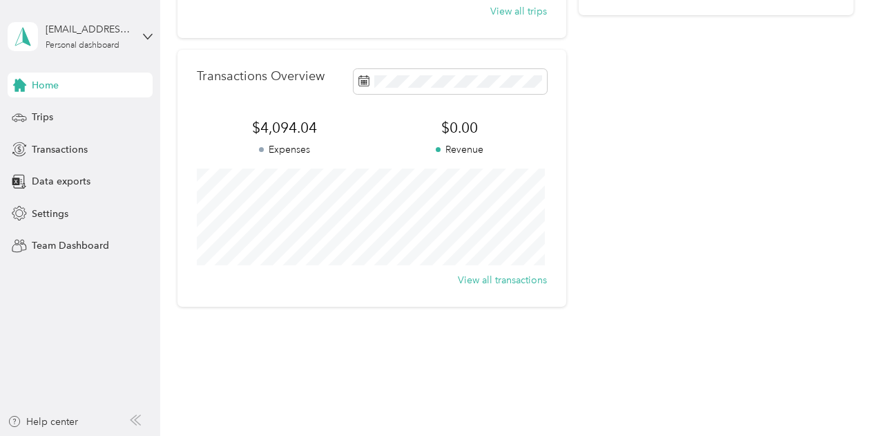
scroll to position [309, 0]
